Goal: Feedback & Contribution: Submit feedback/report problem

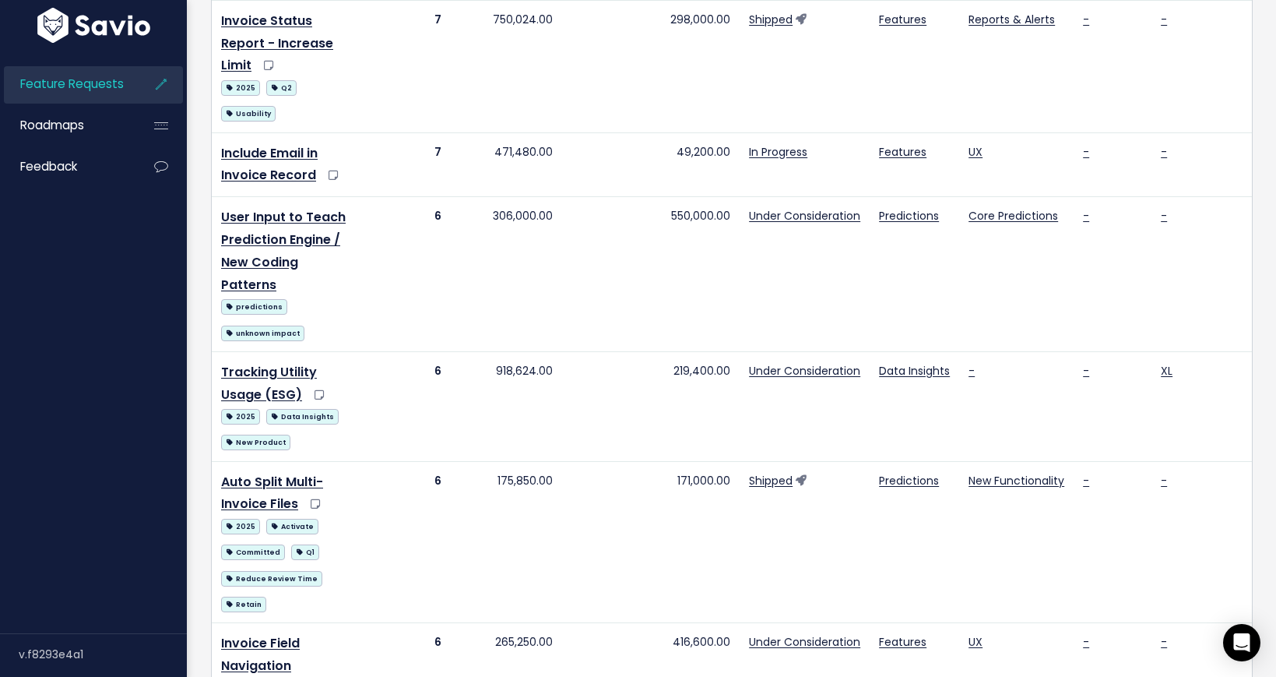
scroll to position [2428, 0]
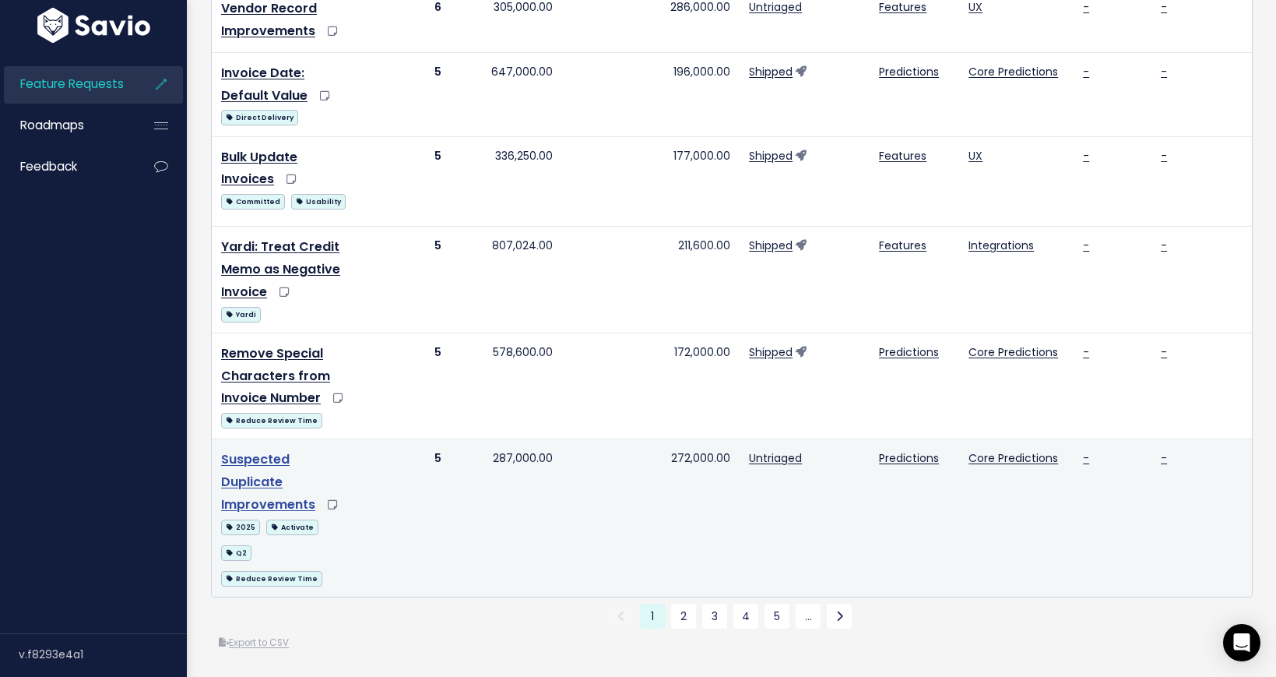
click at [262, 458] on link "Suspected Duplicate Improvements" at bounding box center [268, 481] width 94 height 63
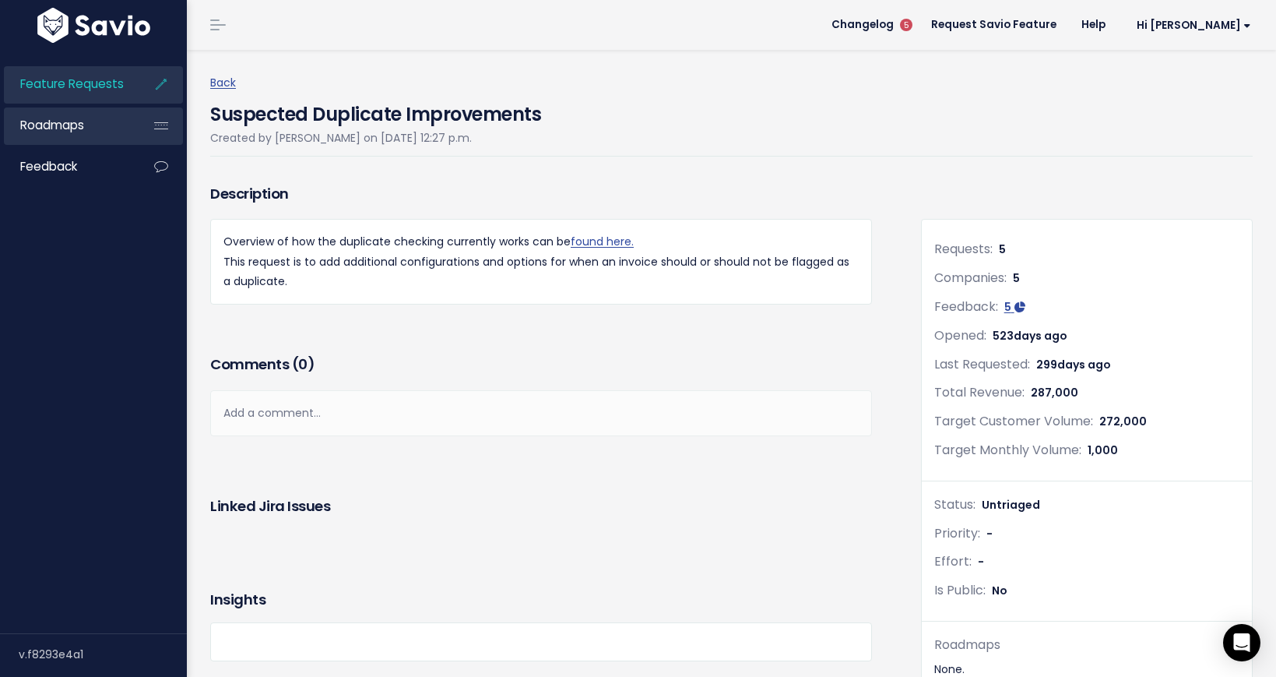
click at [68, 119] on span "Roadmaps" at bounding box center [52, 125] width 64 height 16
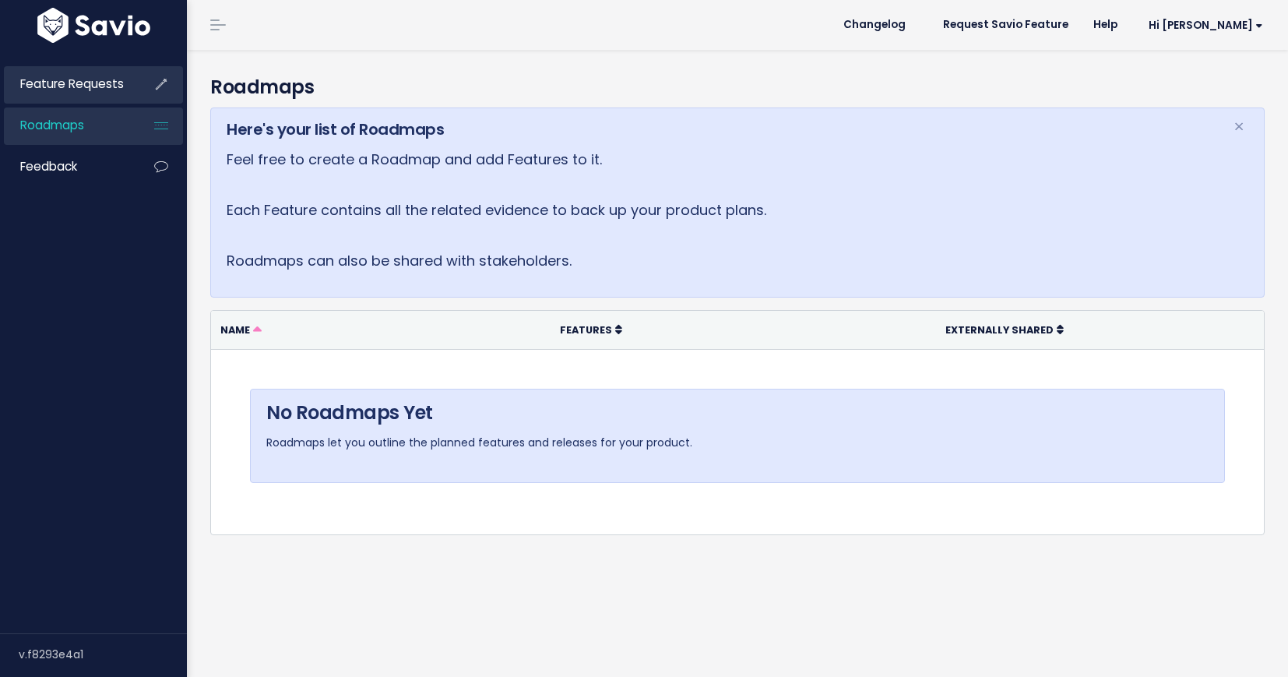
click at [76, 81] on span "Feature Requests" at bounding box center [72, 84] width 104 height 16
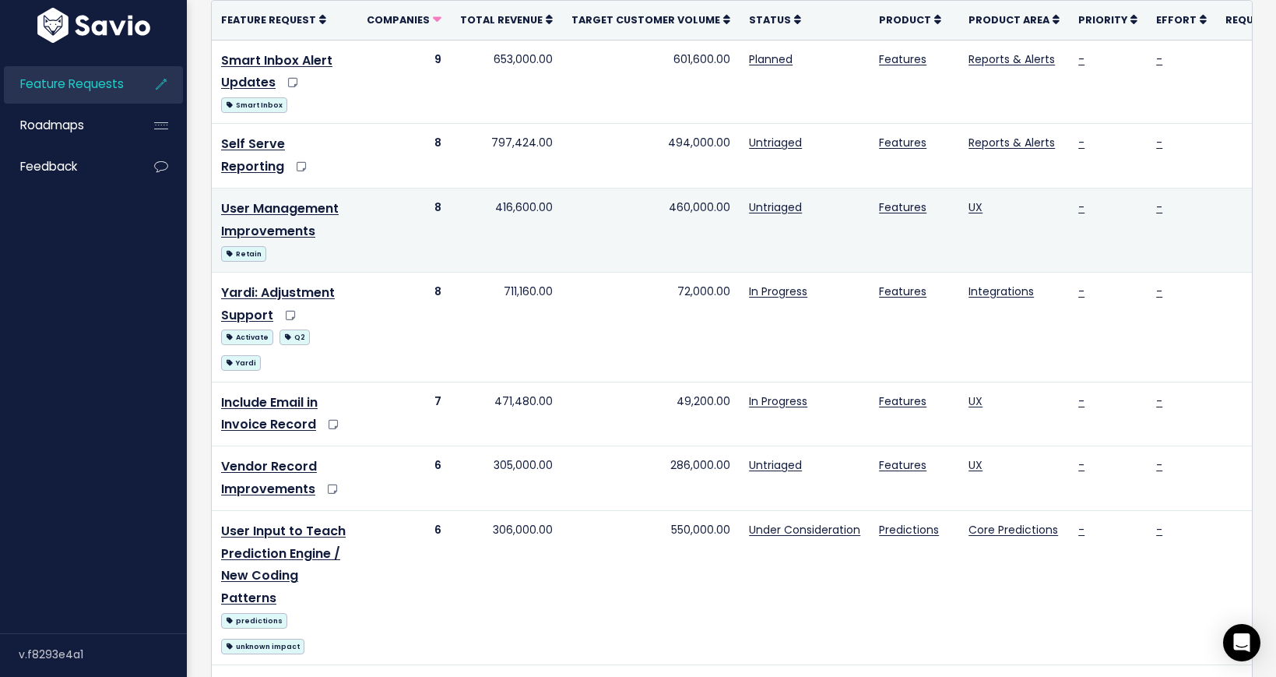
scroll to position [283, 0]
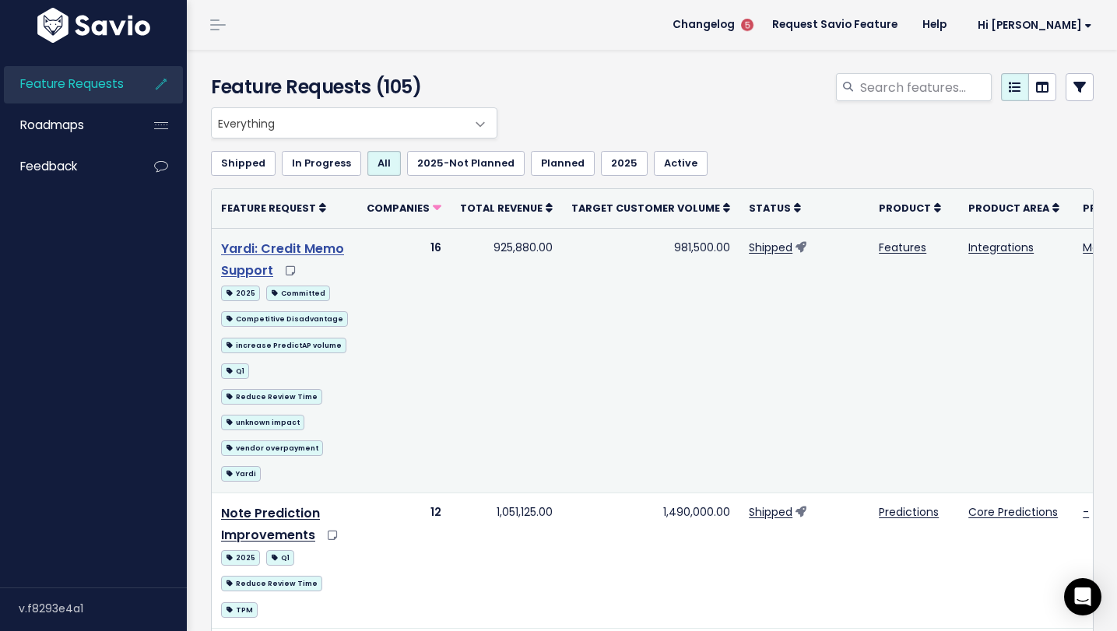
click at [285, 248] on link "Yardi: Credit Memo Support" at bounding box center [282, 260] width 123 height 40
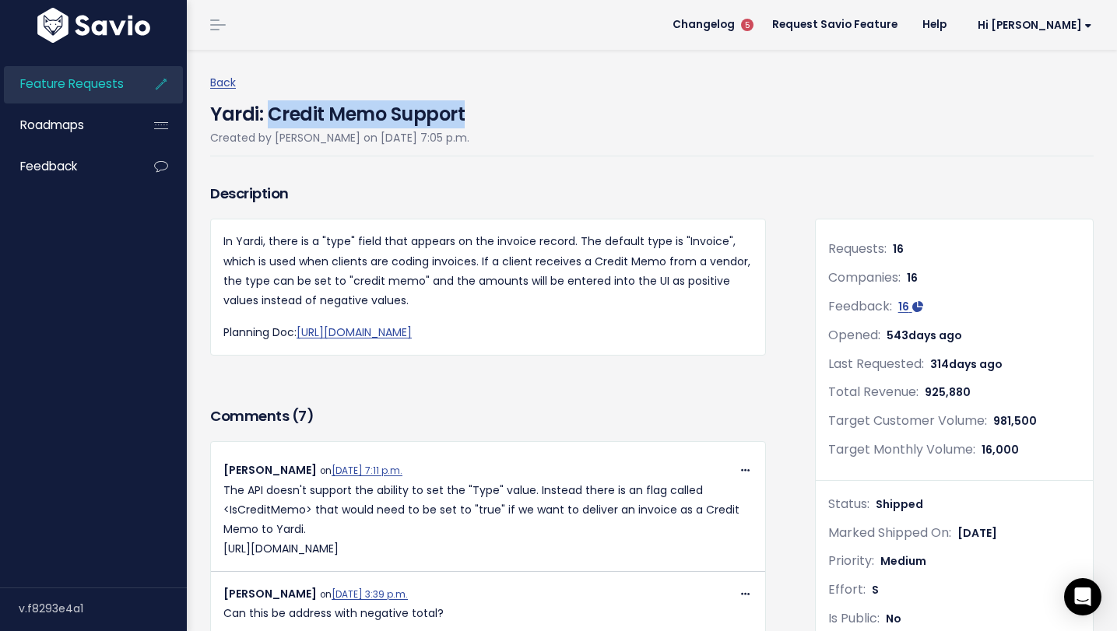
drag, startPoint x: 273, startPoint y: 118, endPoint x: 567, endPoint y: 121, distance: 294.3
click at [567, 121] on div "Yardi: Credit Memo Support Created by Greg Achenbach on April 4, 2024, 7:05 p.m." at bounding box center [652, 125] width 884 height 64
click at [573, 122] on div "Yardi: Credit Memo Support Created by Greg Achenbach on April 4, 2024, 7:05 p.m." at bounding box center [652, 125] width 884 height 64
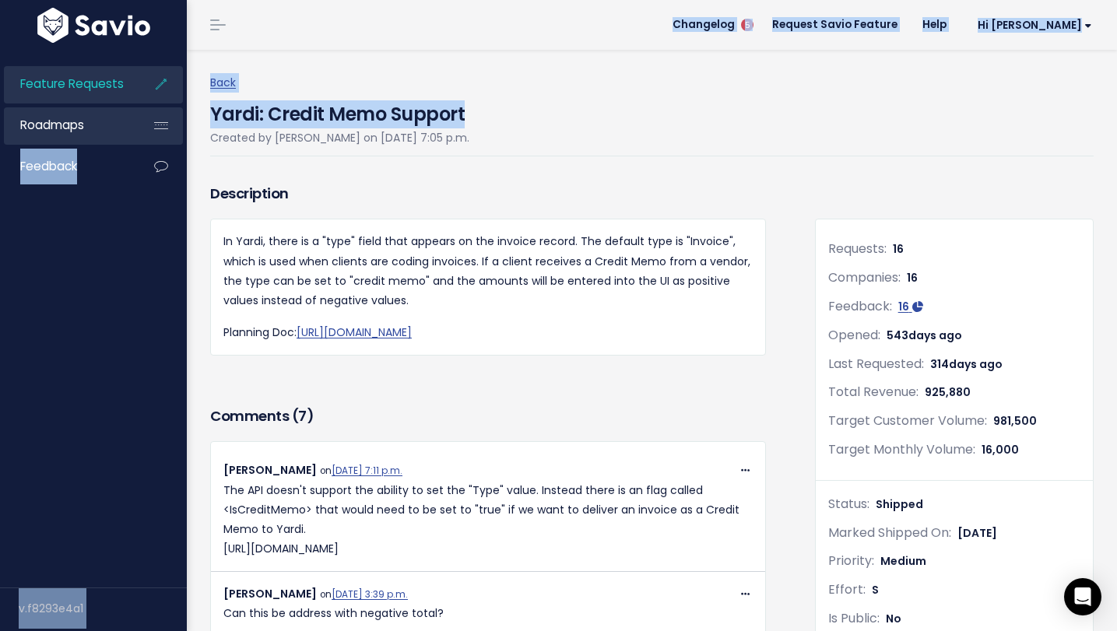
drag, startPoint x: 532, startPoint y: 118, endPoint x: 311, endPoint y: 119, distance: 221.1
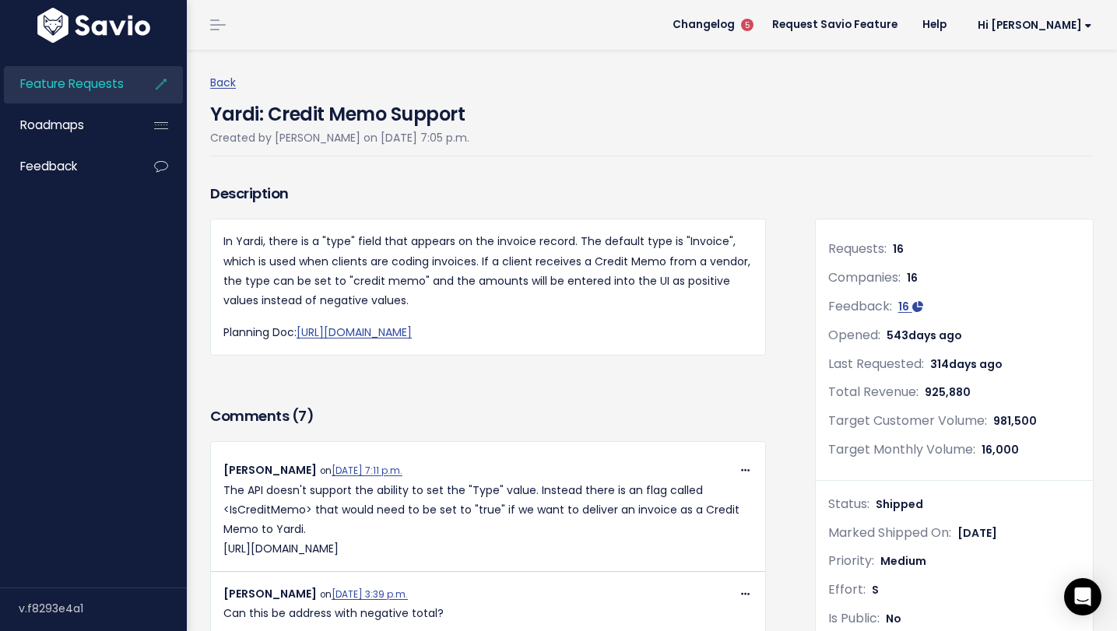
click at [638, 204] on div "Description" at bounding box center [488, 199] width 556 height 39
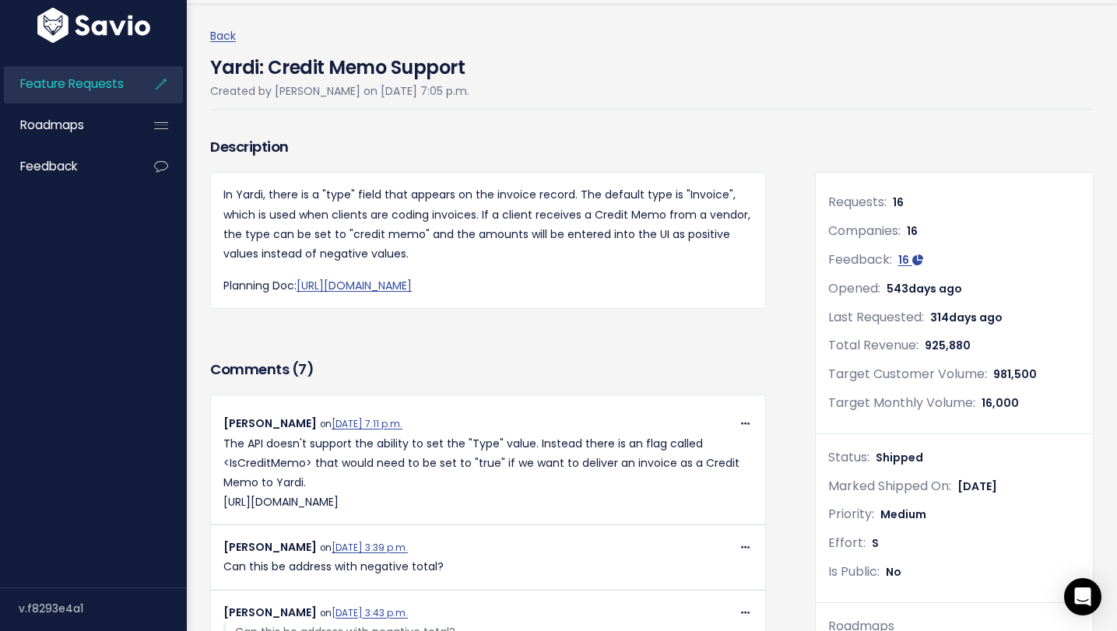
scroll to position [148, 0]
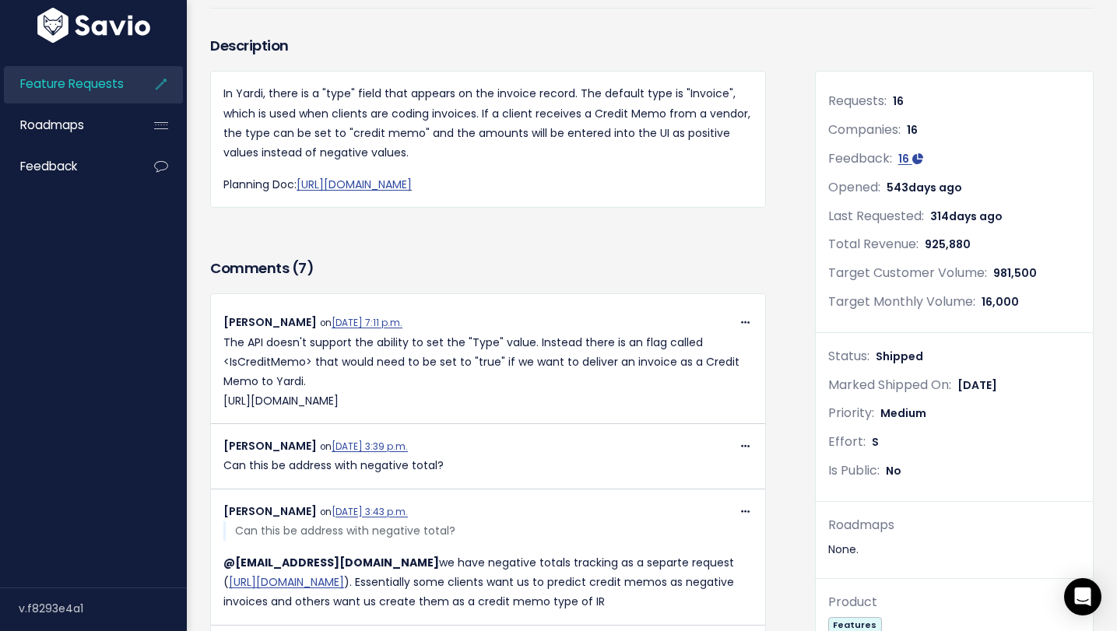
click at [86, 85] on span "Feature Requests" at bounding box center [72, 84] width 104 height 16
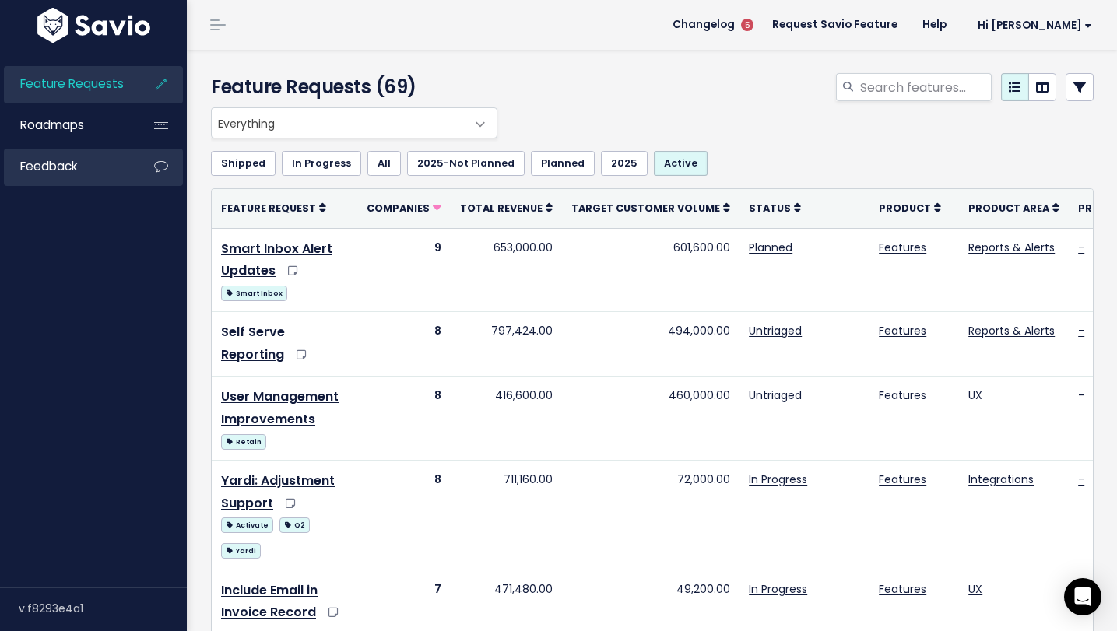
click at [25, 167] on span "Feedback" at bounding box center [48, 166] width 57 height 16
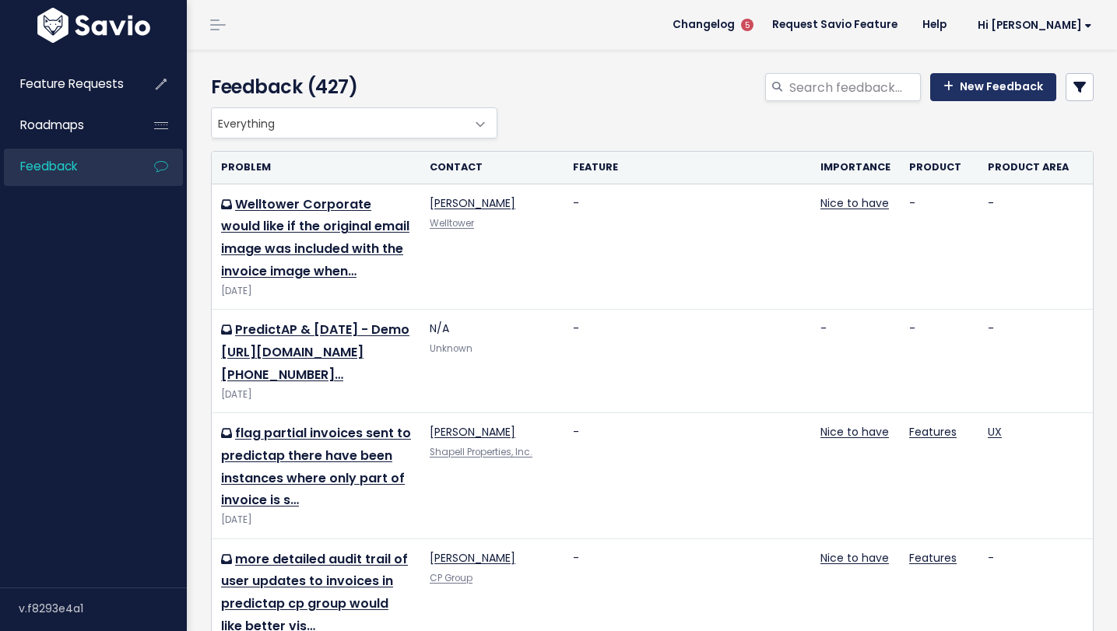
click at [948, 95] on link "New Feedback" at bounding box center [993, 87] width 126 height 28
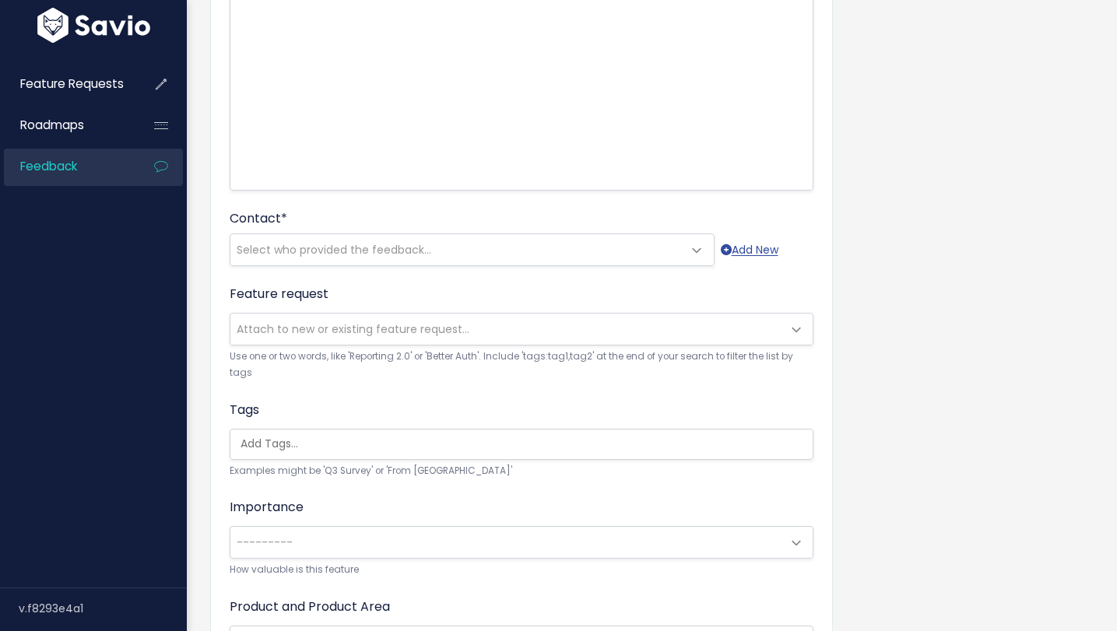
scroll to position [266, 0]
click at [792, 332] on span at bounding box center [796, 329] width 31 height 31
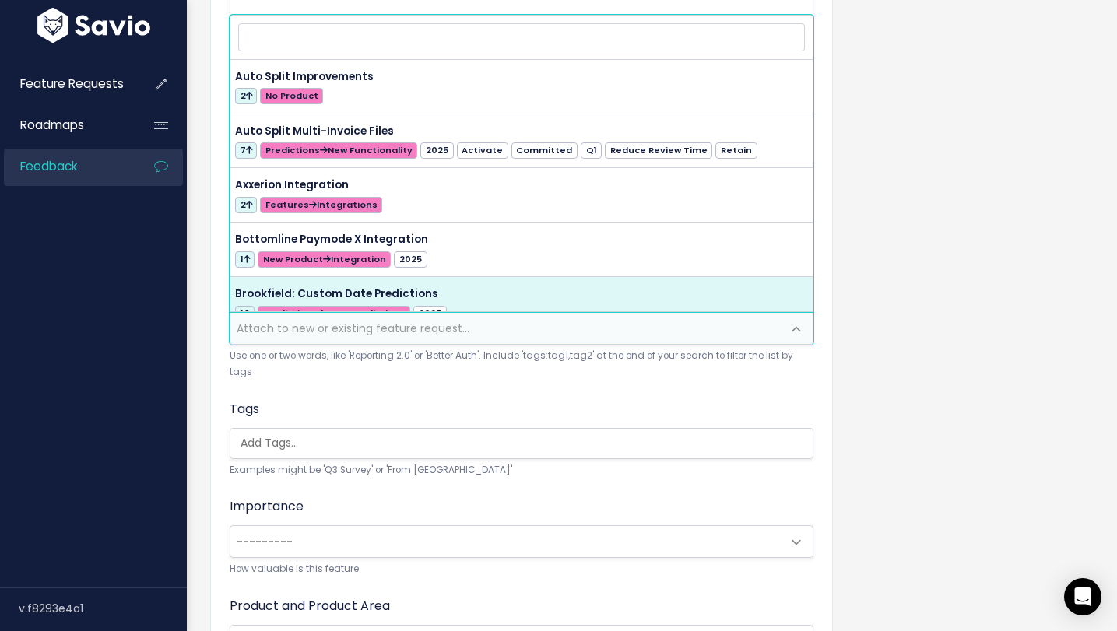
click at [832, 409] on div "Customer Problem * | | | | The problem this customer has is (include verbatim i…" at bounding box center [521, 299] width 623 height 890
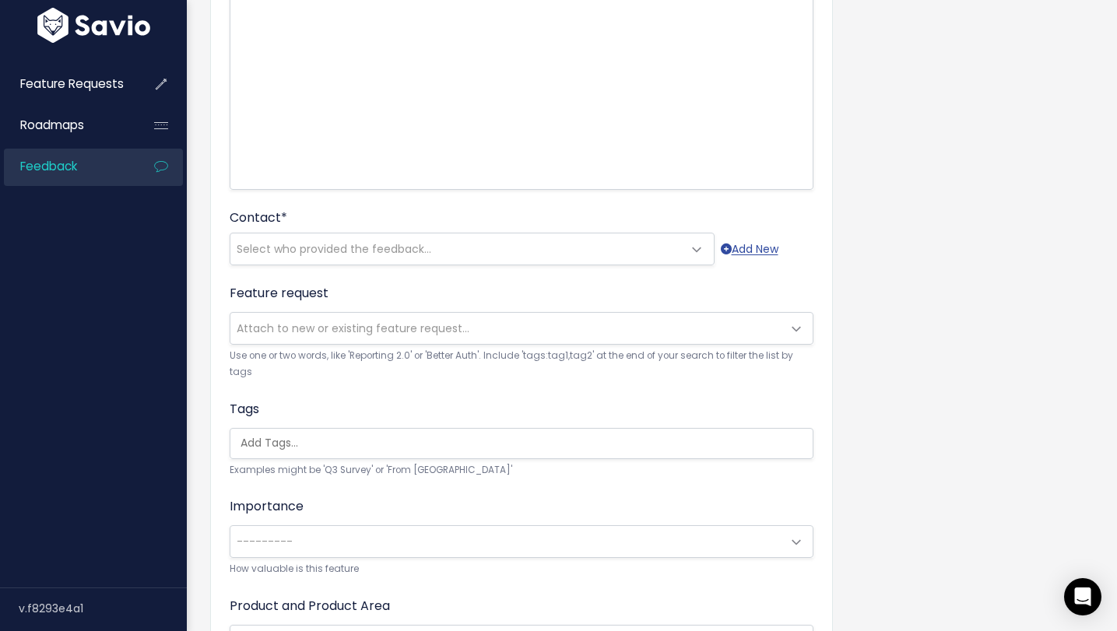
click at [704, 318] on span "Attach to new or existing feature request..." at bounding box center [505, 328] width 551 height 31
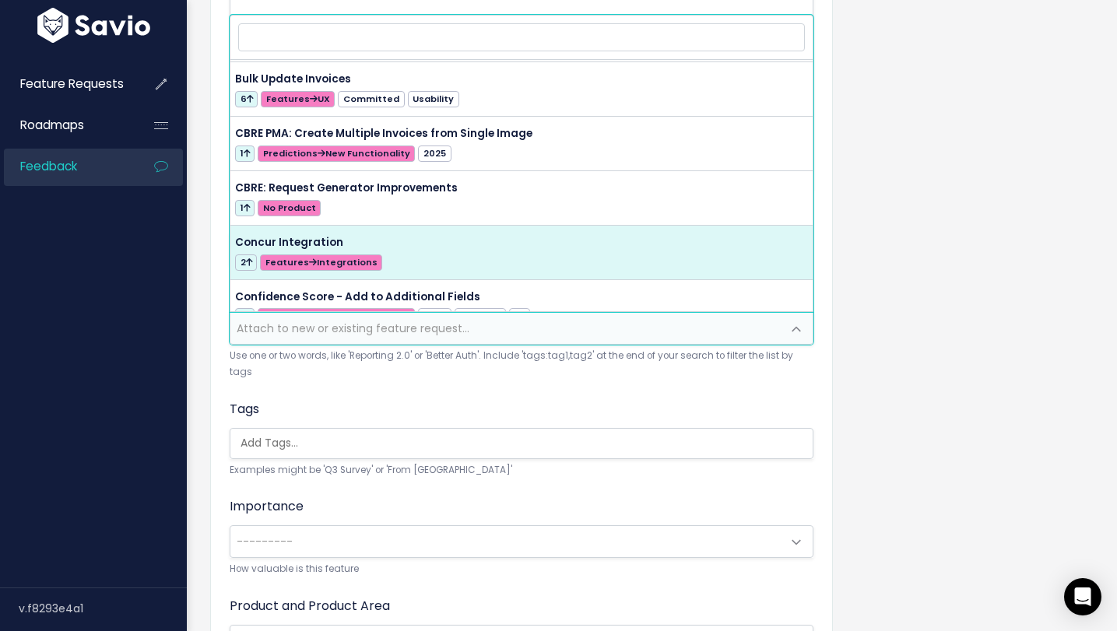
scroll to position [325, 0]
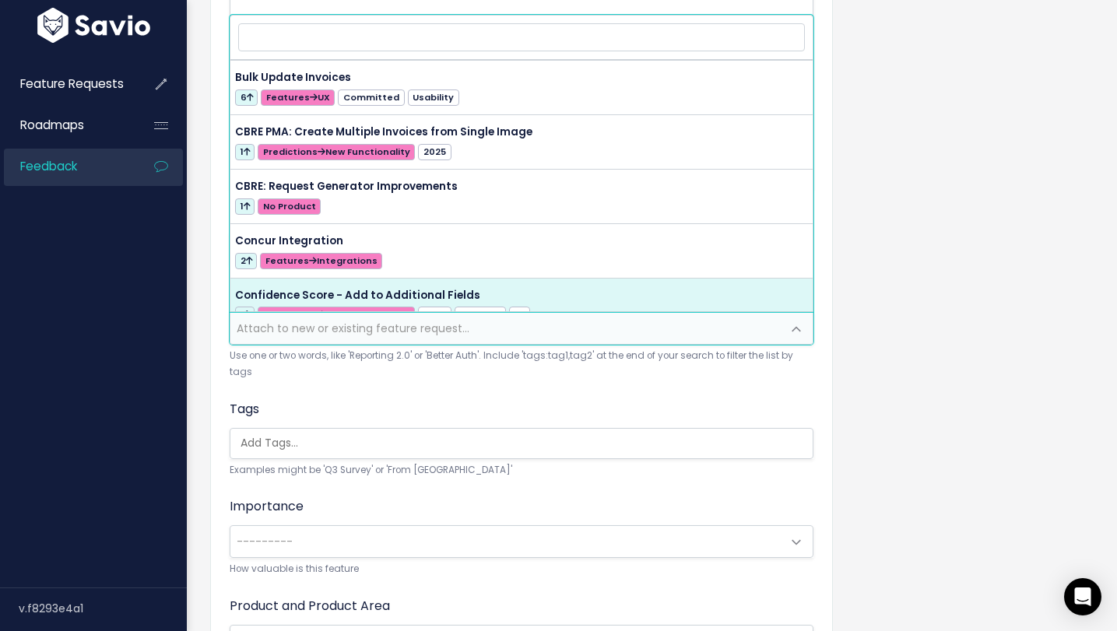
click at [652, 434] on ul at bounding box center [521, 444] width 582 height 30
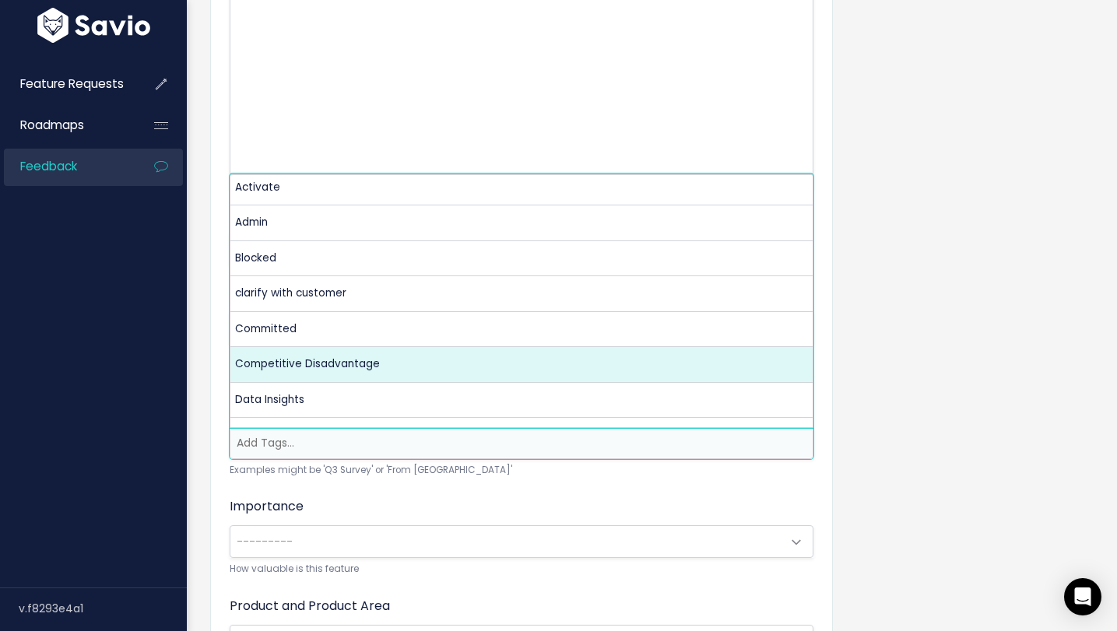
scroll to position [119, 0]
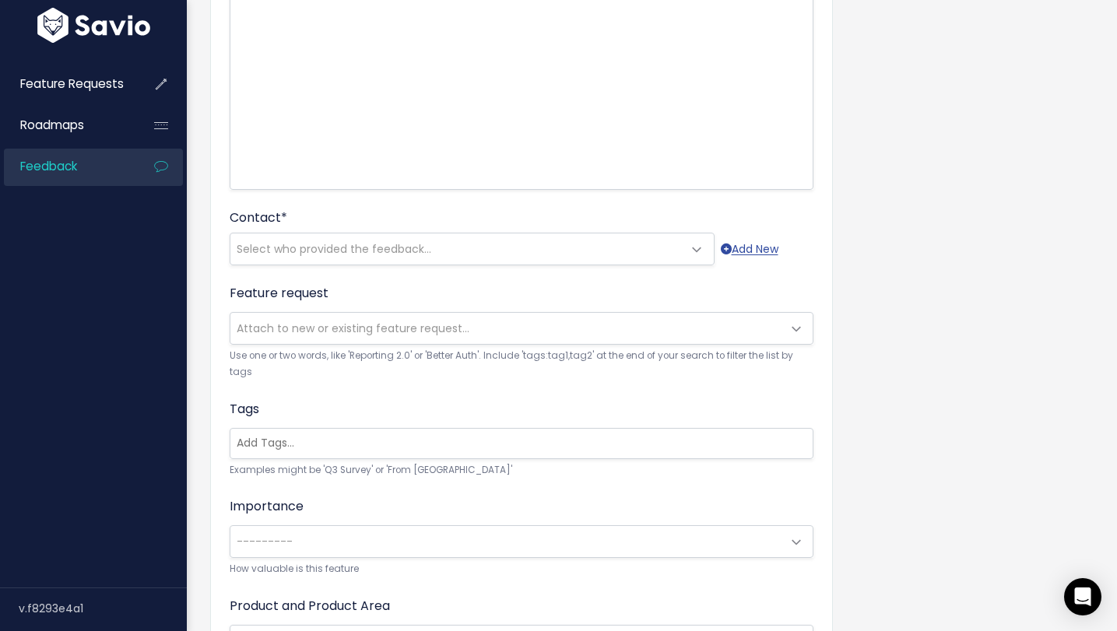
click at [645, 491] on form "Customer Problem * | | | | The problem this customer has is (include verbatim i…" at bounding box center [522, 298] width 584 height 851
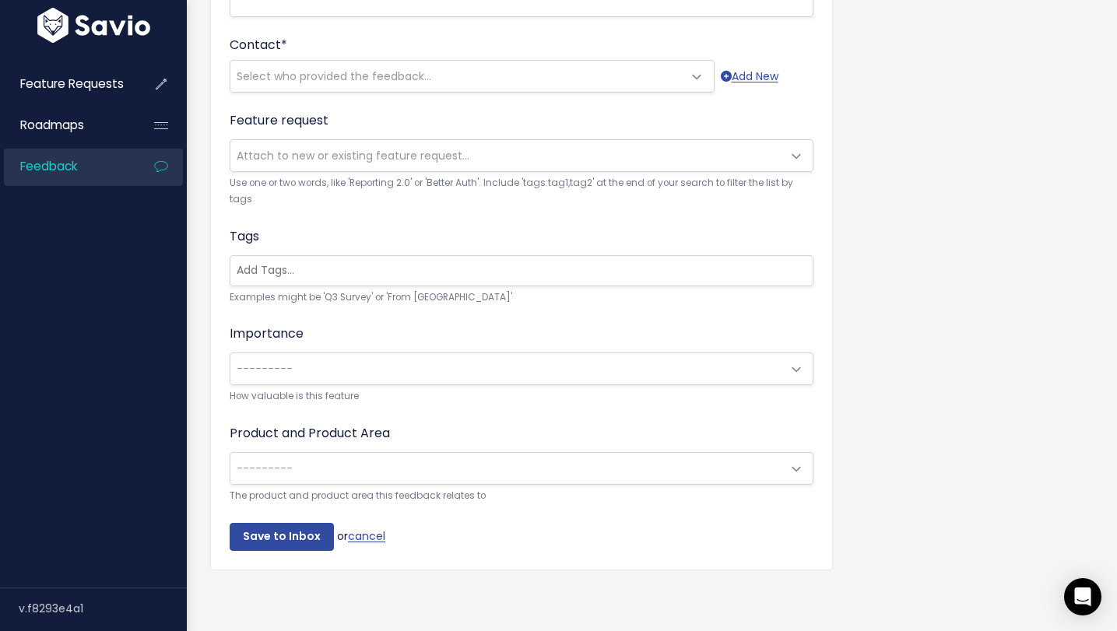
scroll to position [0, 0]
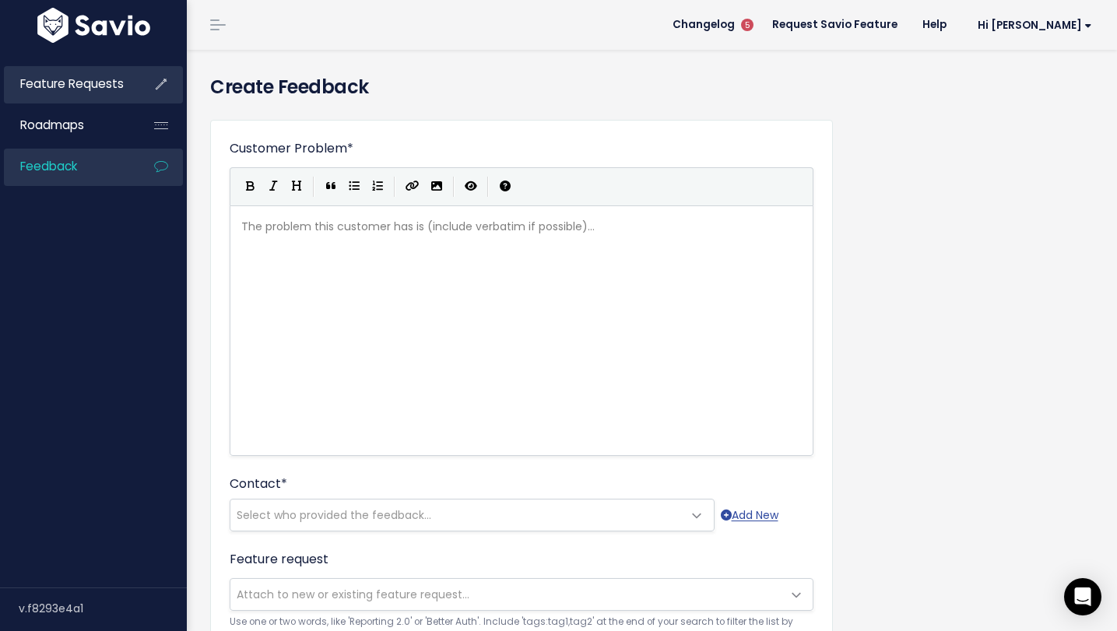
click at [117, 91] on span "Feature Requests" at bounding box center [72, 84] width 104 height 16
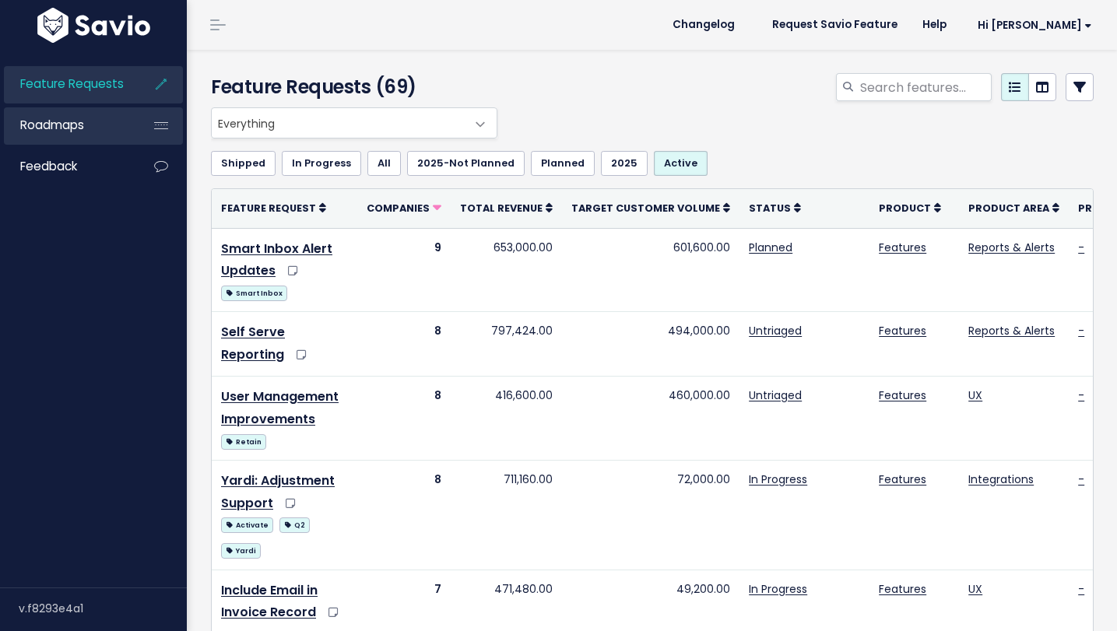
click at [136, 131] on li "Roadmaps" at bounding box center [93, 125] width 179 height 37
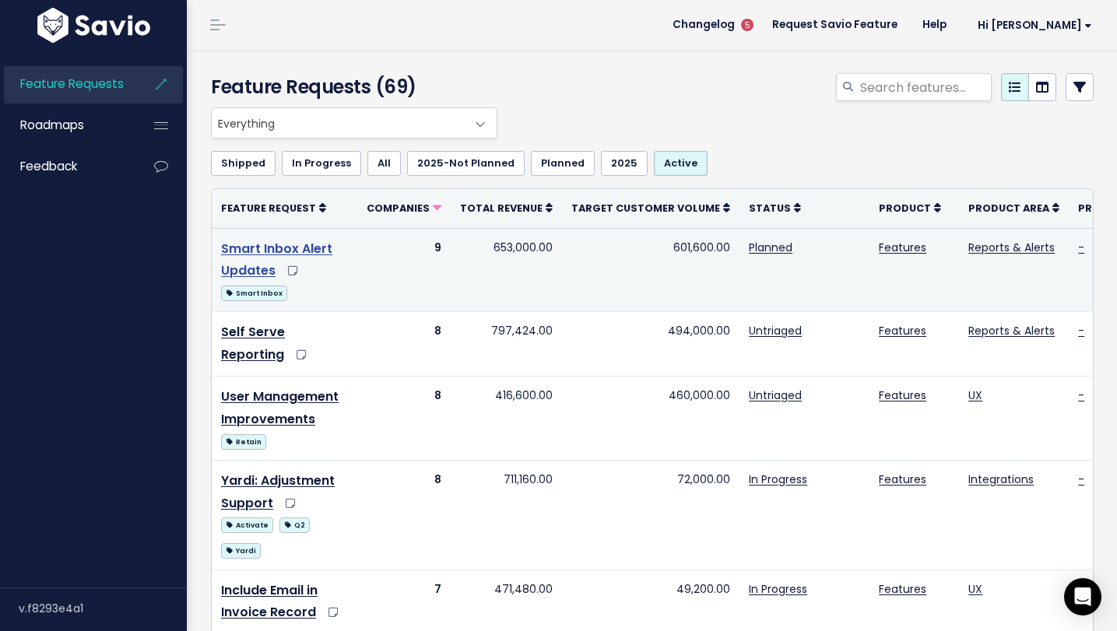
click at [287, 248] on link "Smart Inbox Alert Updates" at bounding box center [276, 260] width 111 height 40
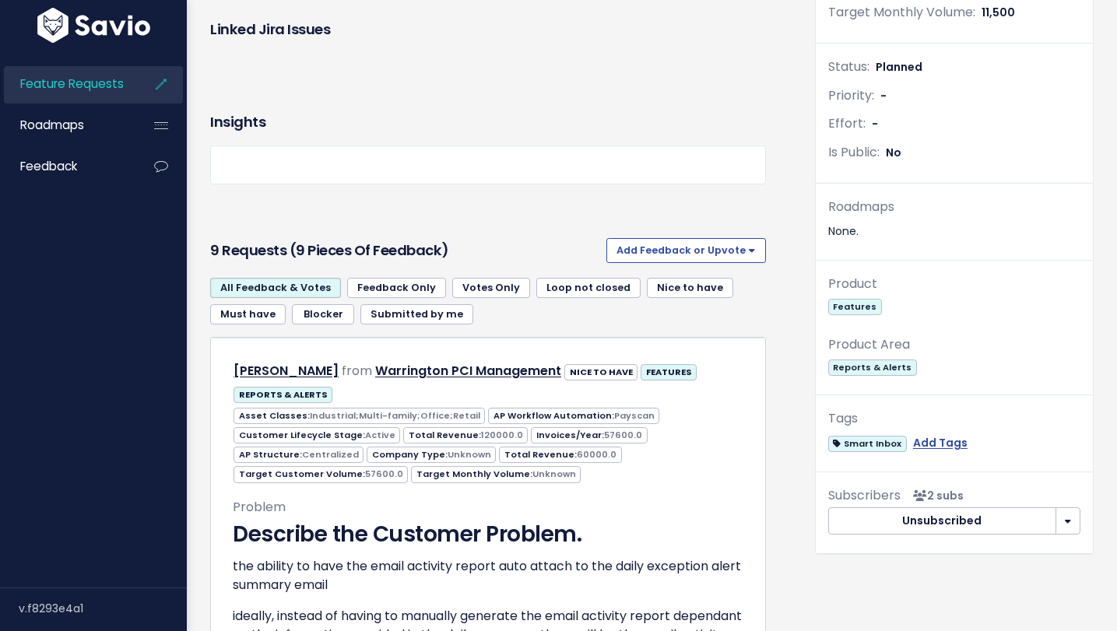
scroll to position [955, 0]
